Goal: Task Accomplishment & Management: Manage account settings

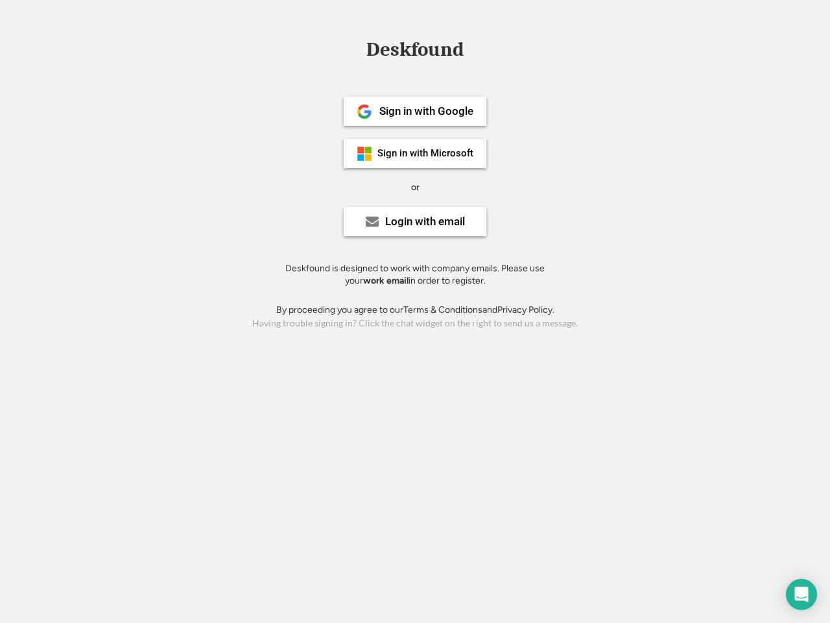
click at [415, 186] on div "or" at bounding box center [415, 187] width 8 height 13
click at [415, 52] on div "Deskfound" at bounding box center [415, 50] width 110 height 20
click at [355, 49] on div "Deskfound" at bounding box center [415, 52] width 830 height 25
click at [415, 52] on div "Deskfound" at bounding box center [415, 50] width 110 height 20
click at [415, 187] on div "or" at bounding box center [415, 187] width 8 height 13
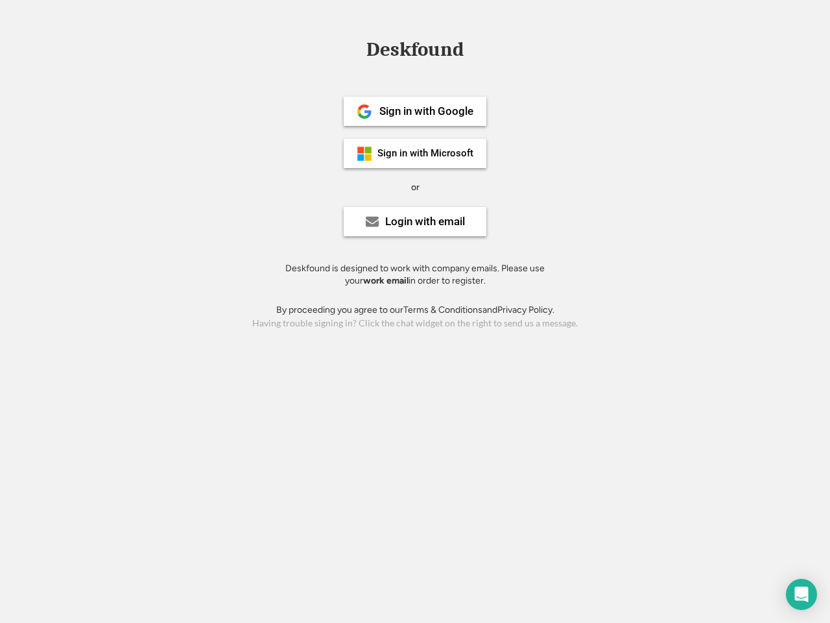
click at [415, 111] on div "Sign in with Google" at bounding box center [426, 111] width 94 height 11
click at [426, 111] on div "Sign in with Google" at bounding box center [426, 111] width 94 height 11
click at [365, 112] on img at bounding box center [365, 112] width 16 height 16
click at [415, 153] on div "Sign in with Microsoft" at bounding box center [426, 154] width 96 height 10
click at [426, 153] on div "Sign in with Microsoft" at bounding box center [426, 154] width 96 height 10
